Goal: Transaction & Acquisition: Purchase product/service

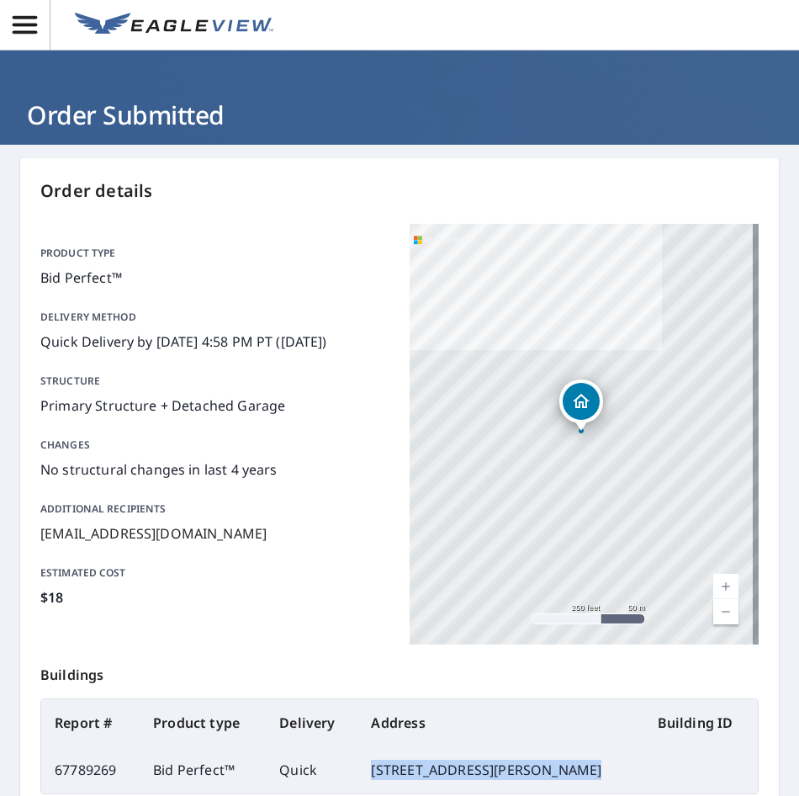
scroll to position [196, 0]
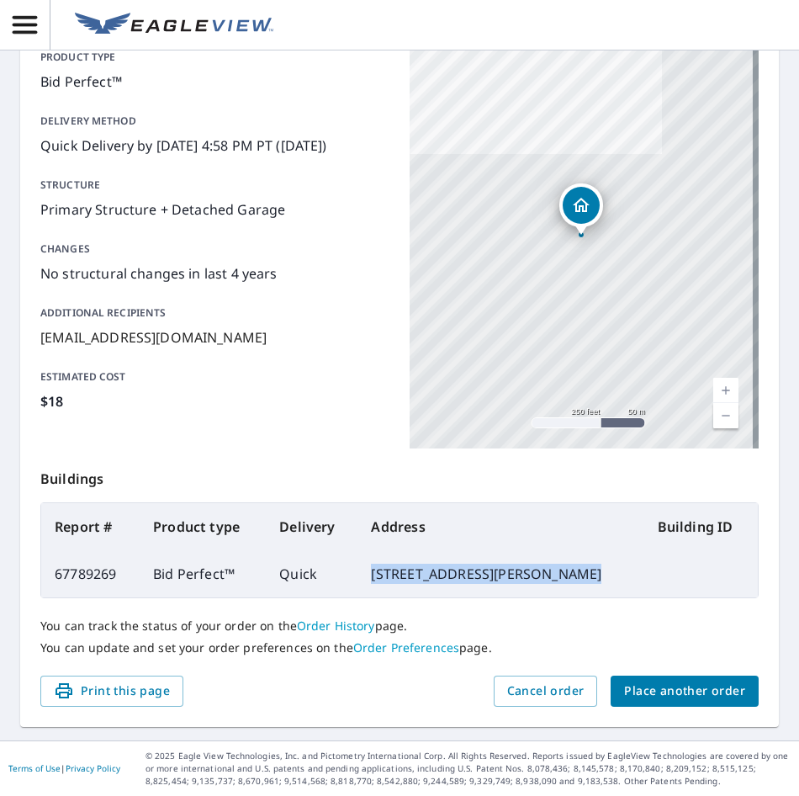
click at [696, 699] on span "Place another order" at bounding box center [684, 691] width 121 height 21
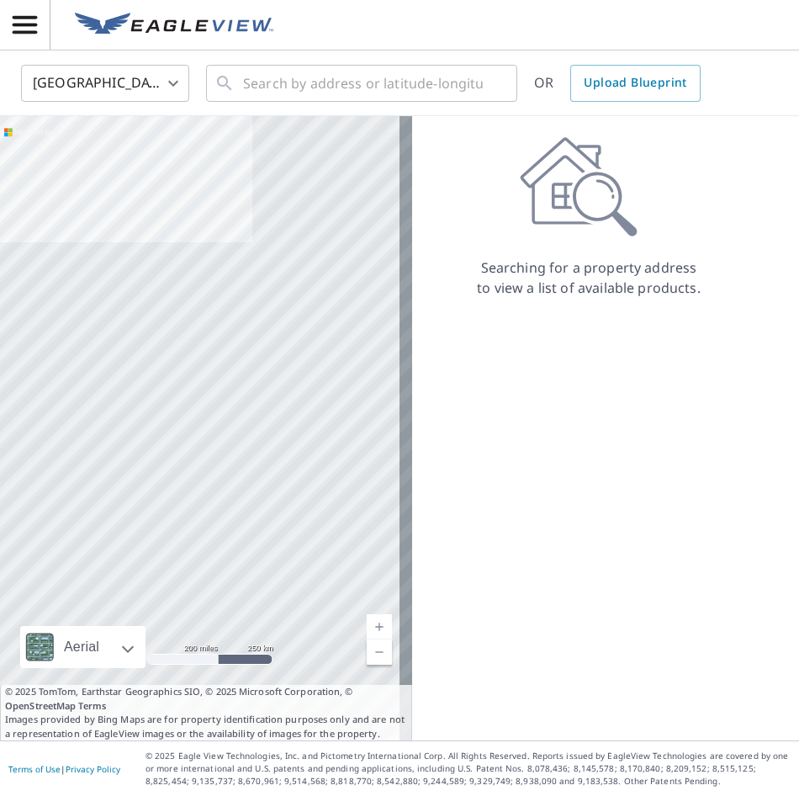
click at [45, 22] on span "button" at bounding box center [25, 24] width 50 height 29
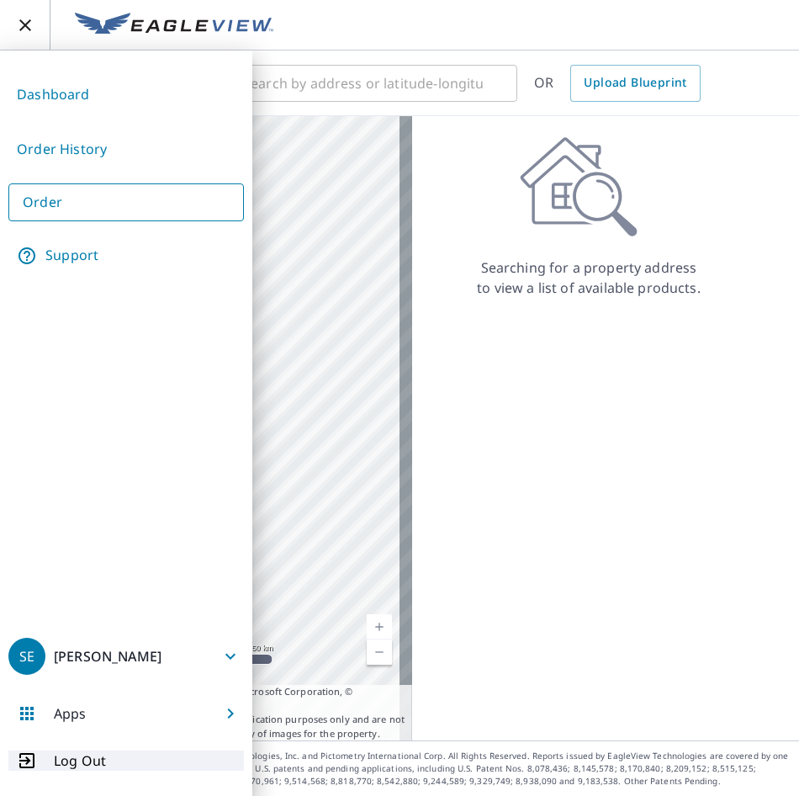
click at [109, 759] on button "Log Out" at bounding box center [126, 761] width 236 height 20
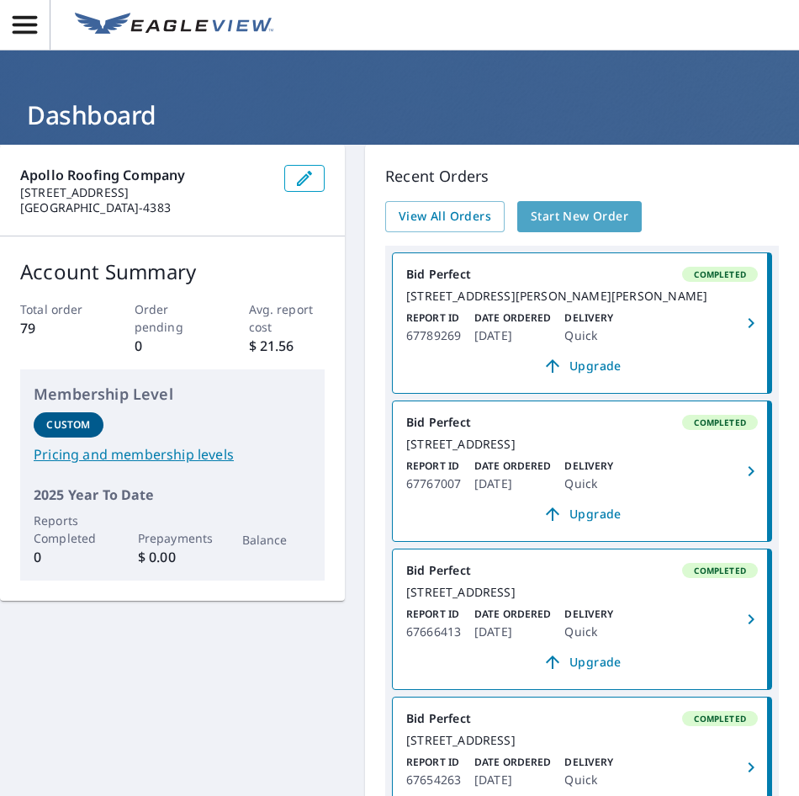
click at [586, 222] on span "Start New Order" at bounding box center [580, 216] width 98 height 21
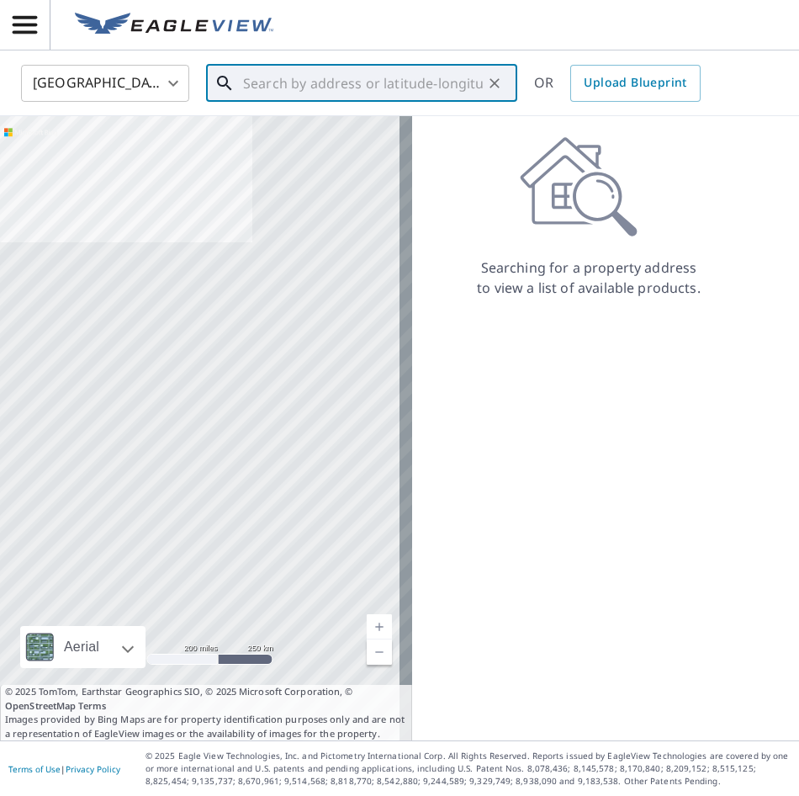
click at [280, 89] on input "text" at bounding box center [363, 83] width 240 height 47
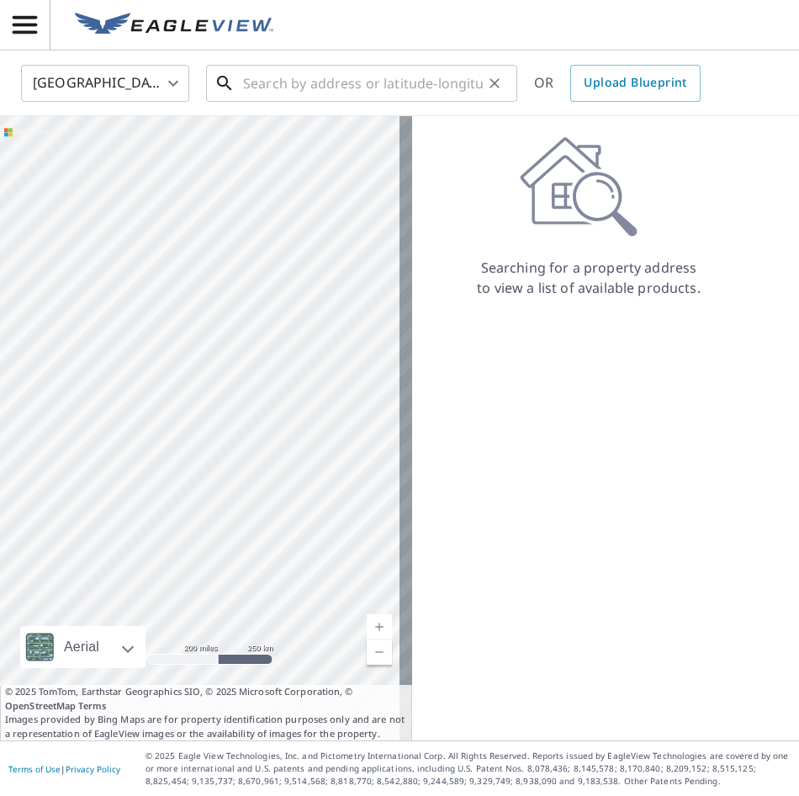
click at [250, 85] on input "text" at bounding box center [363, 83] width 240 height 47
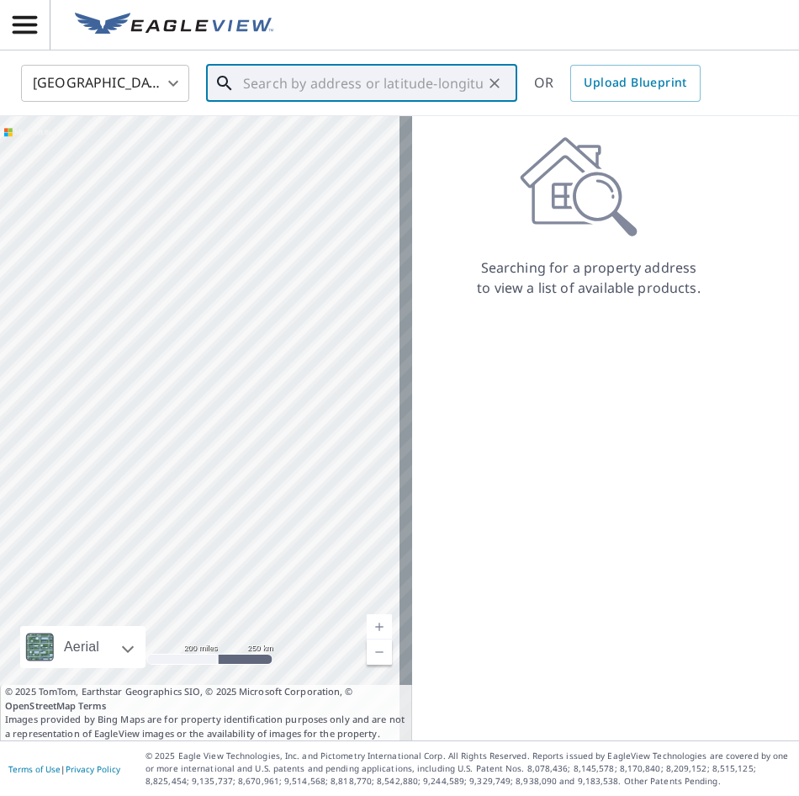
paste input "[STREET_ADDRESS][PERSON_NAME]"
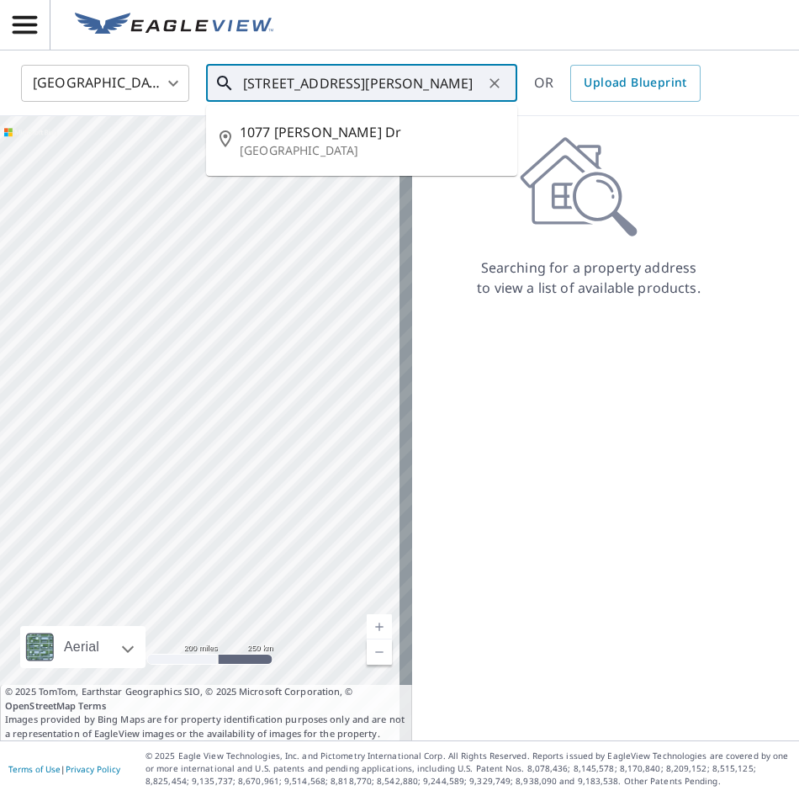
scroll to position [0, 14]
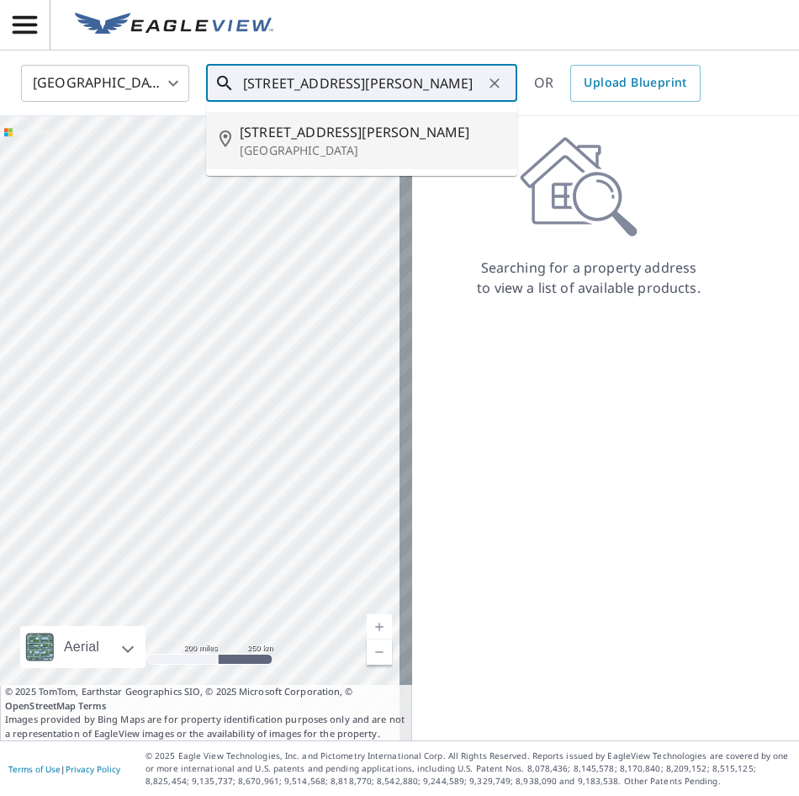
click at [366, 130] on span "[STREET_ADDRESS][PERSON_NAME]" at bounding box center [372, 132] width 264 height 20
type input "[STREET_ADDRESS][PERSON_NAME][PERSON_NAME]"
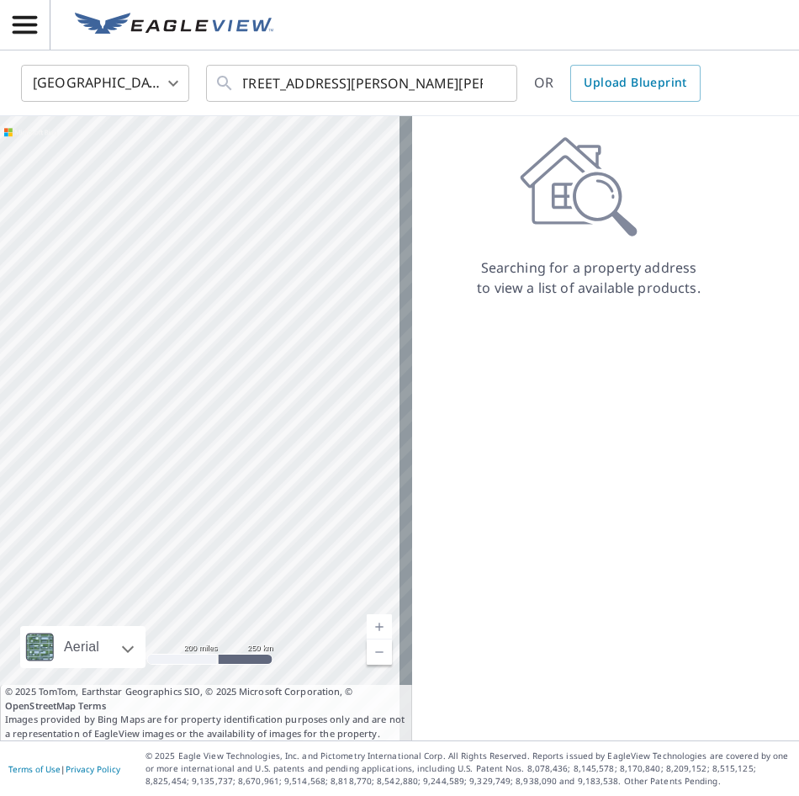
scroll to position [0, 0]
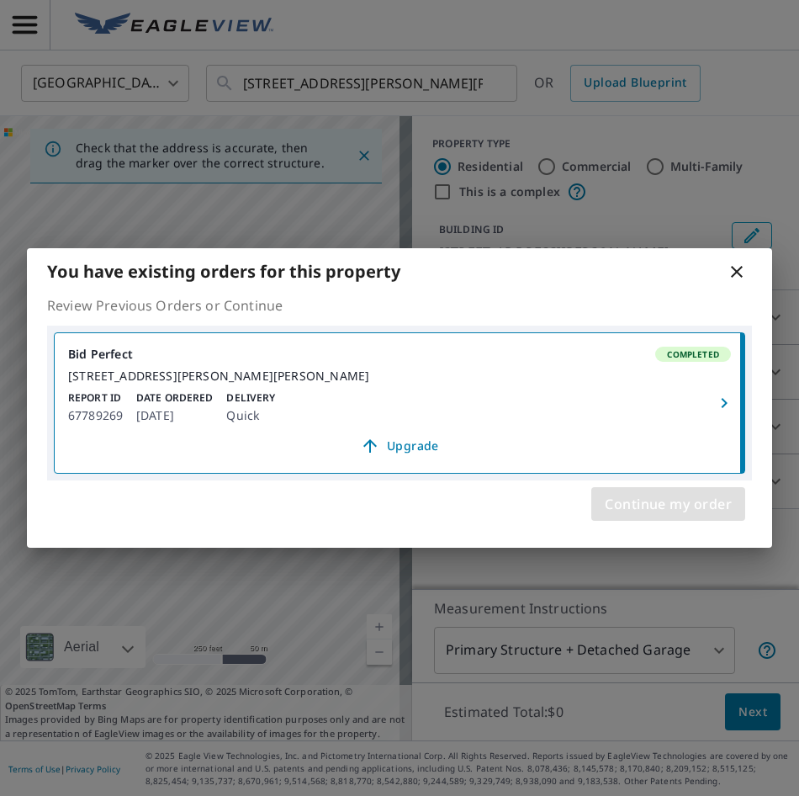
click at [666, 509] on span "Continue my order" at bounding box center [668, 504] width 127 height 24
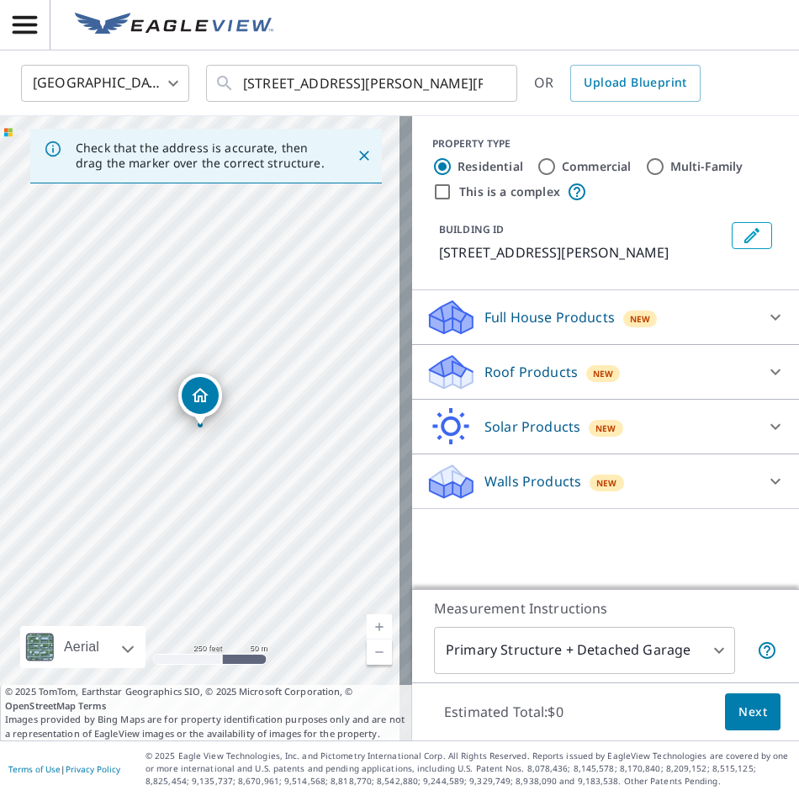
click at [369, 620] on link "Current Level 17, Zoom In" at bounding box center [379, 626] width 25 height 25
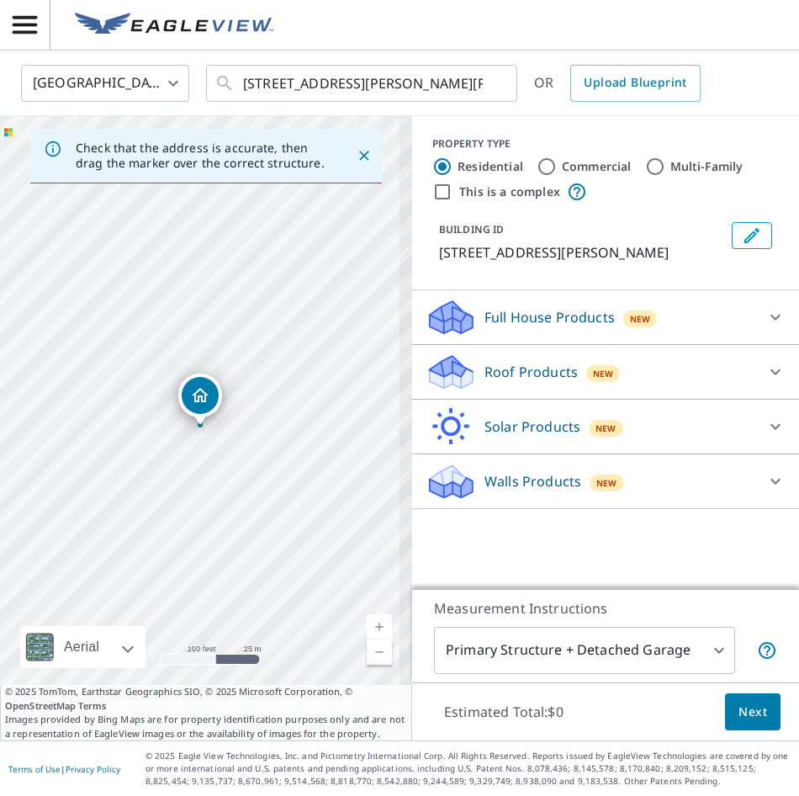
click at [369, 620] on link "Current Level 18, Zoom In" at bounding box center [379, 626] width 25 height 25
click at [369, 620] on link "Current Level 19, Zoom In Disabled" at bounding box center [379, 626] width 25 height 25
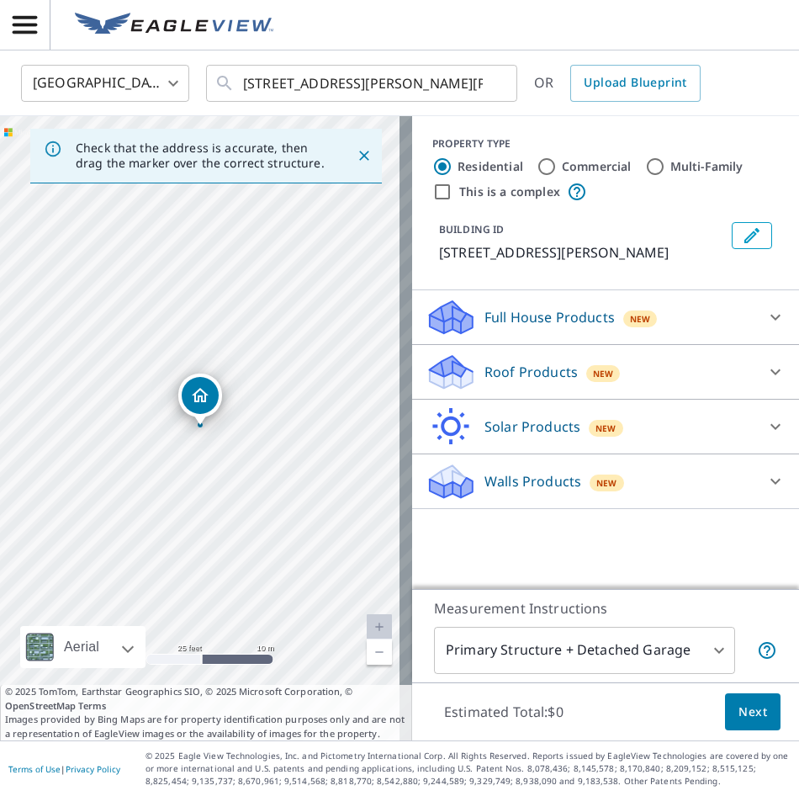
click at [773, 377] on div at bounding box center [776, 372] width 40 height 40
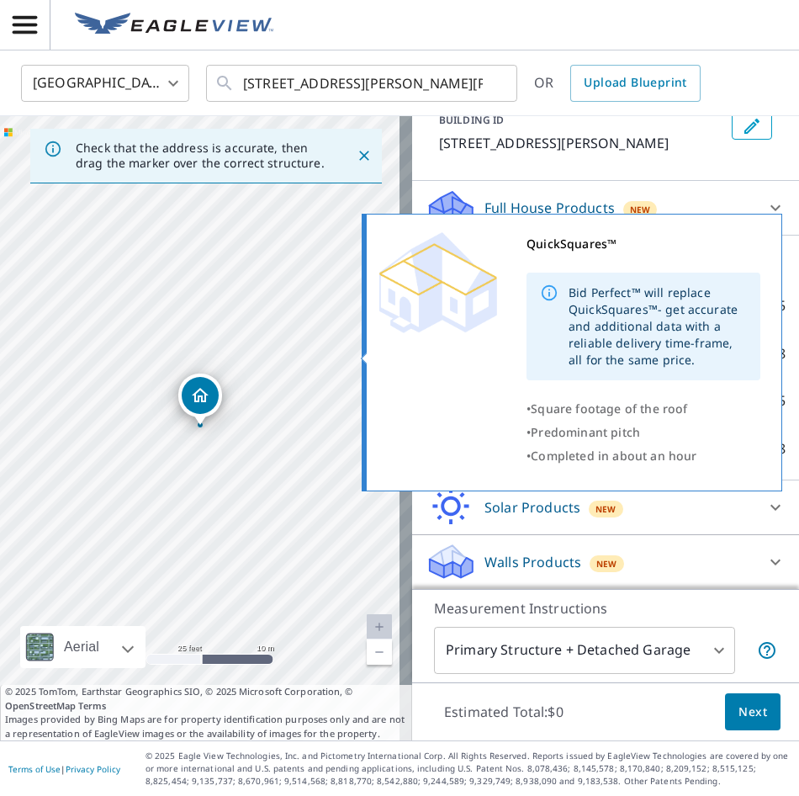
scroll to position [110, 0]
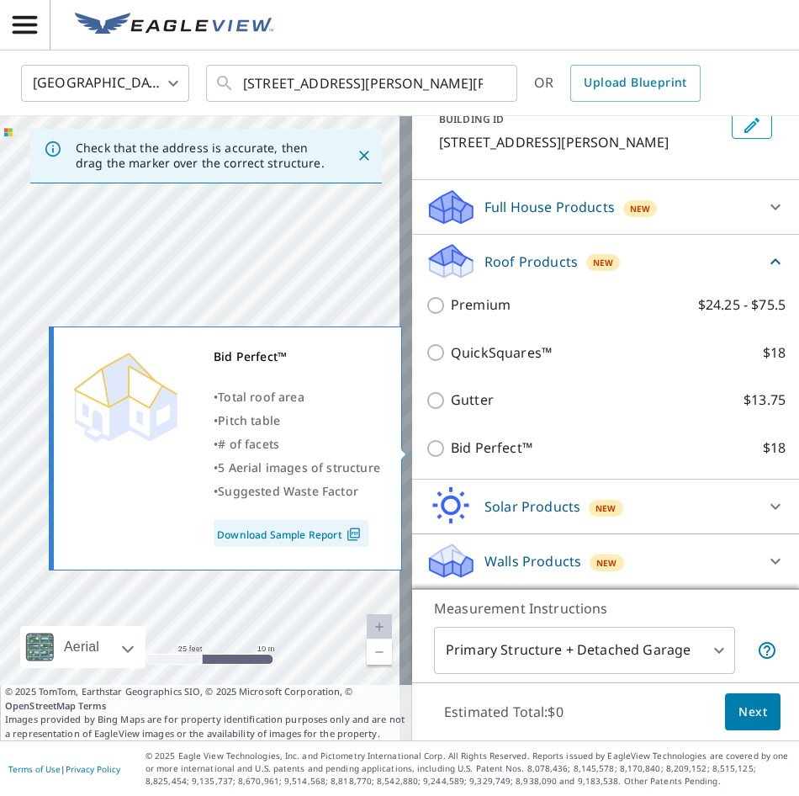
click at [426, 453] on input "Bid Perfect™ $18" at bounding box center [438, 448] width 25 height 20
checkbox input "true"
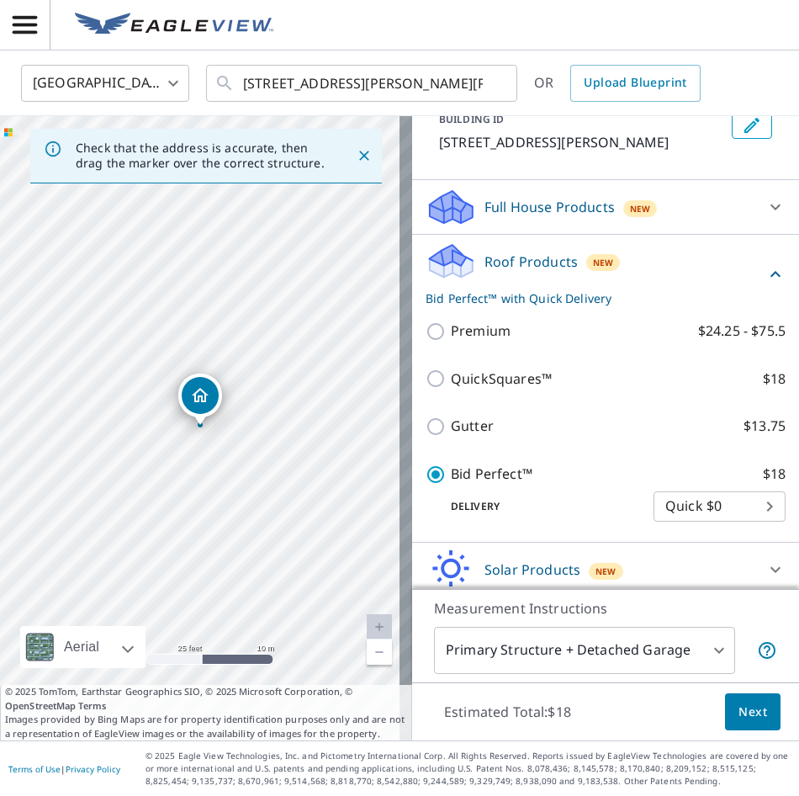
click at [744, 710] on span "Next" at bounding box center [753, 712] width 29 height 21
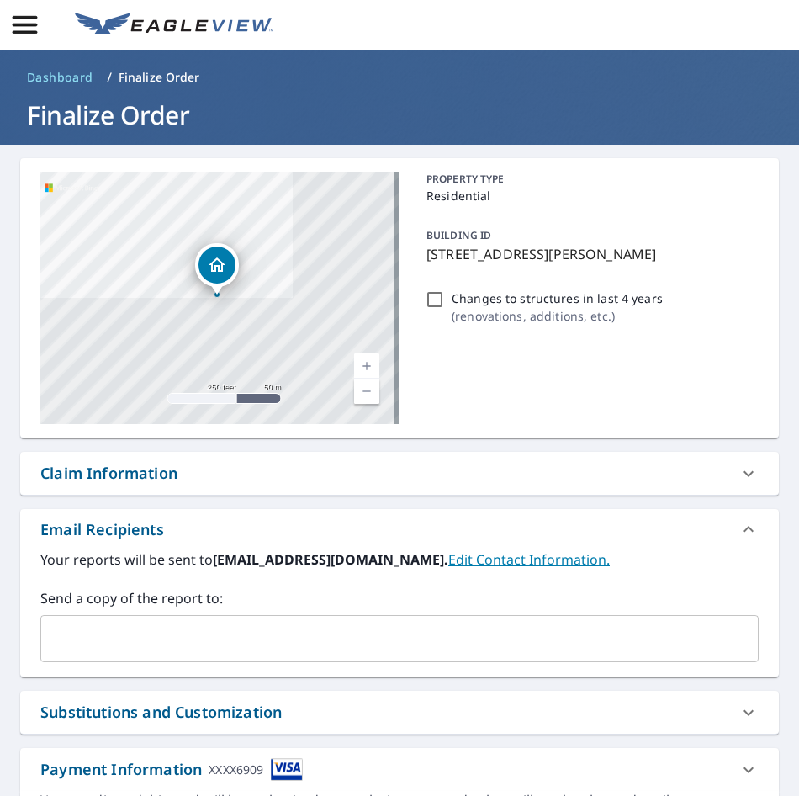
click at [80, 631] on input "text" at bounding box center [387, 639] width 678 height 32
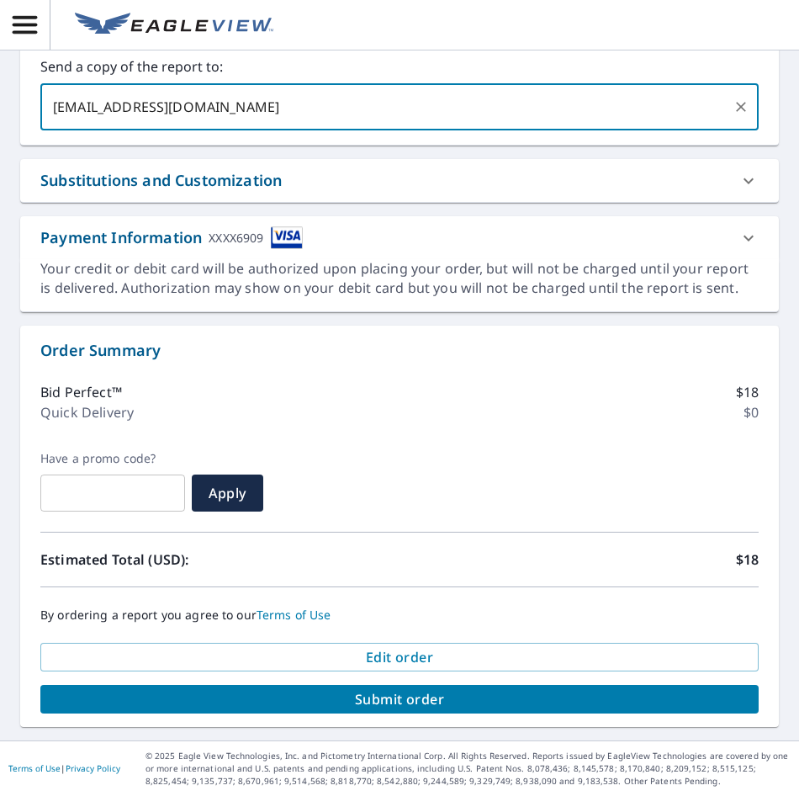
type input "[EMAIL_ADDRESS][DOMAIN_NAME]"
click at [435, 703] on span "Submit order" at bounding box center [400, 699] width 692 height 19
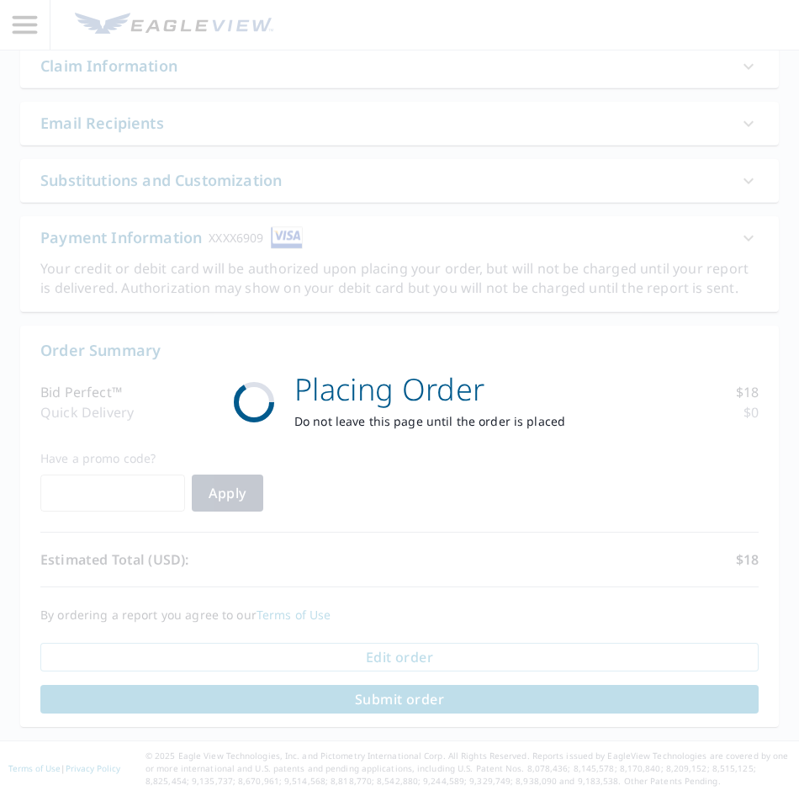
scroll to position [407, 0]
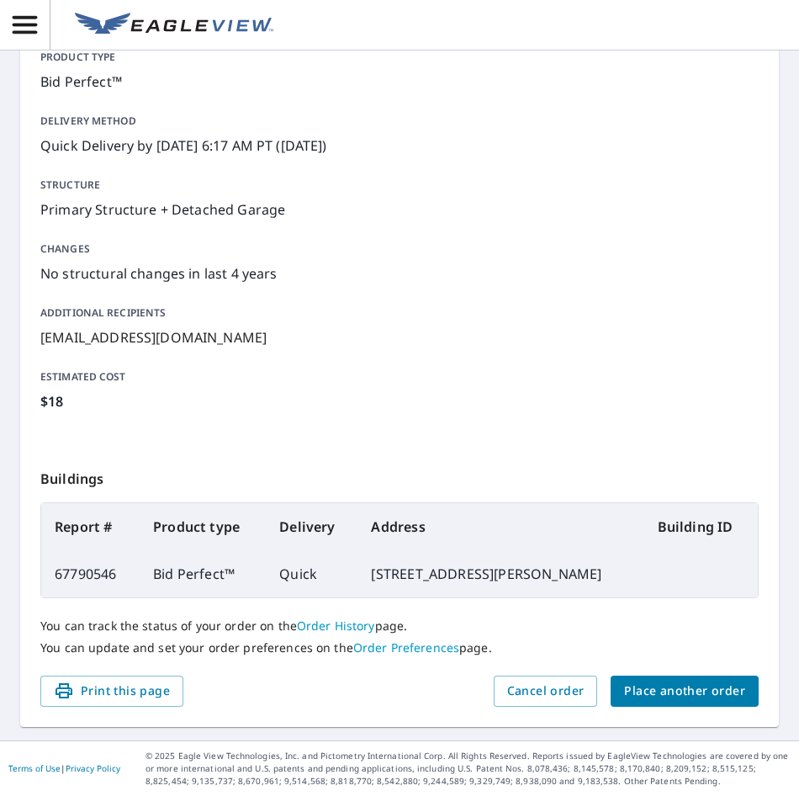
scroll to position [196, 0]
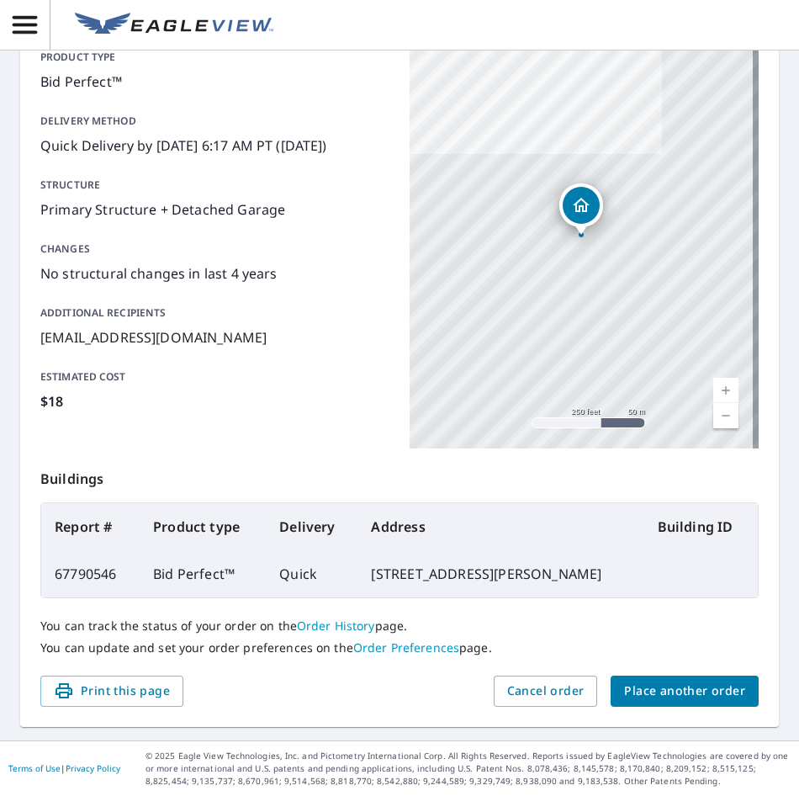
drag, startPoint x: 604, startPoint y: 576, endPoint x: 360, endPoint y: 583, distance: 244.1
click at [360, 583] on td "[STREET_ADDRESS][PERSON_NAME]" at bounding box center [501, 573] width 286 height 47
copy td "[STREET_ADDRESS][PERSON_NAME]"
